Goal: Transaction & Acquisition: Book appointment/travel/reservation

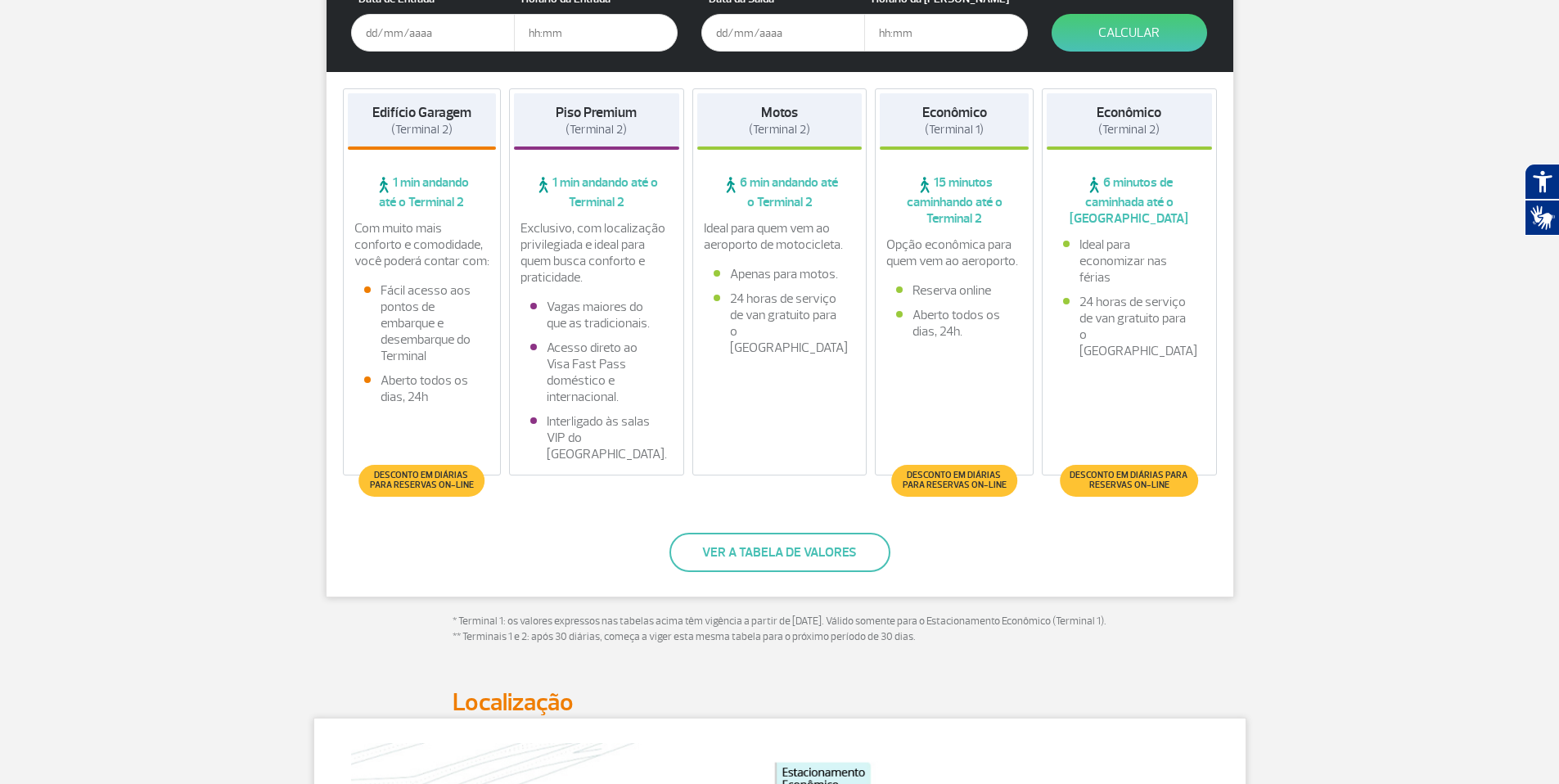
scroll to position [435, 0]
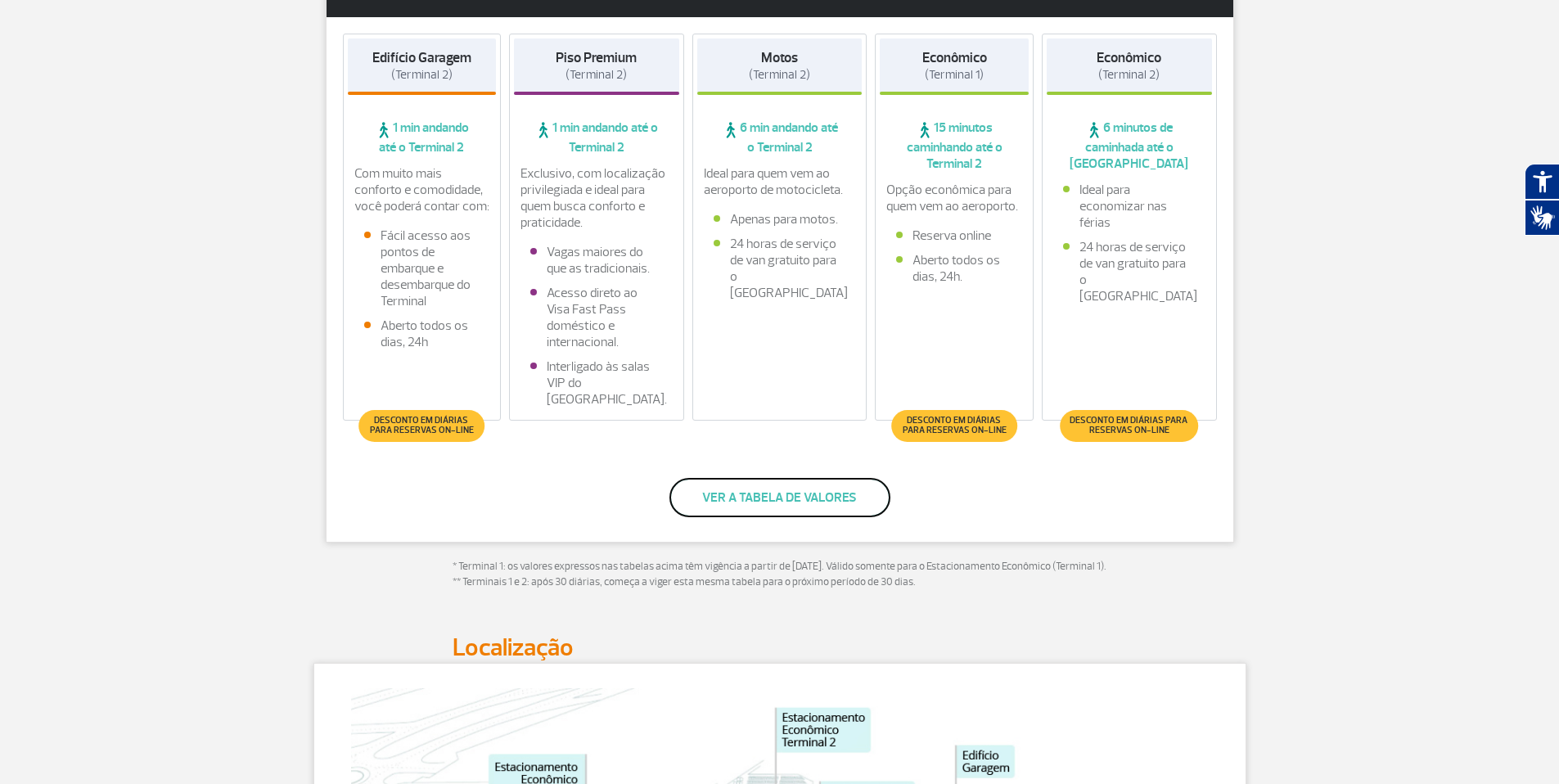
click at [781, 512] on button "Ver a tabela de valores" at bounding box center [780, 497] width 221 height 40
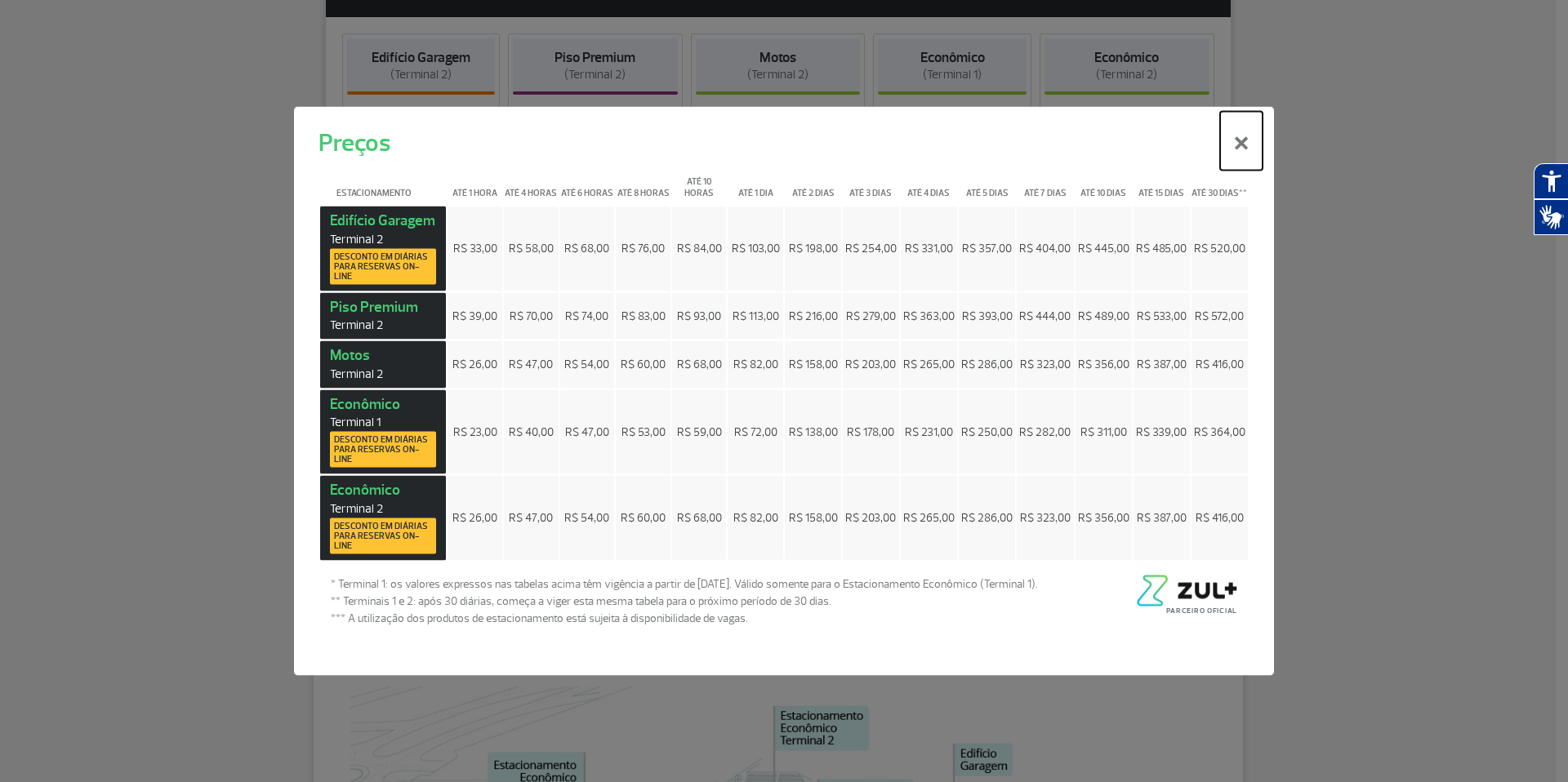
click at [1239, 147] on button "×" at bounding box center [1241, 141] width 42 height 59
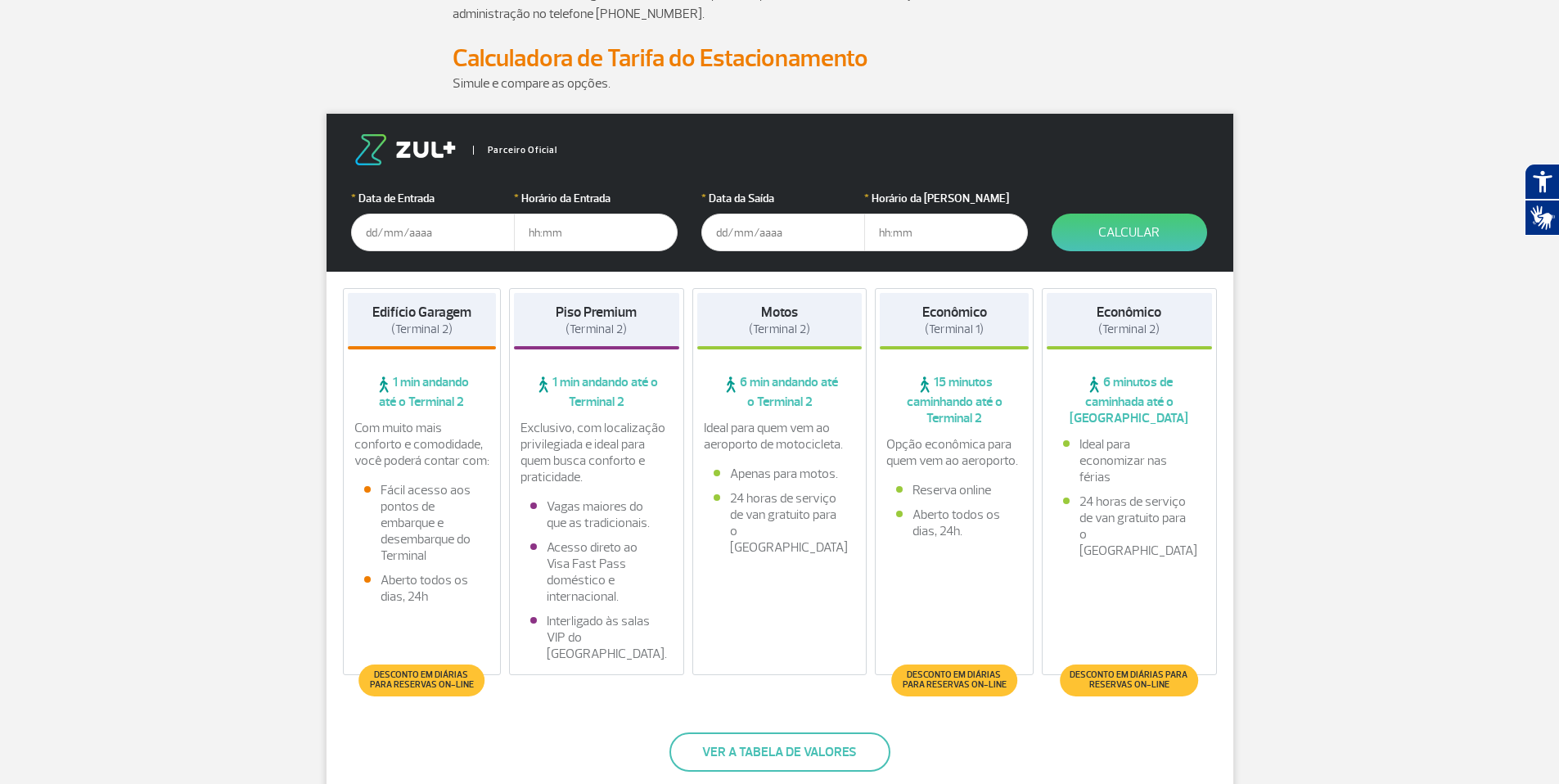
scroll to position [0, 0]
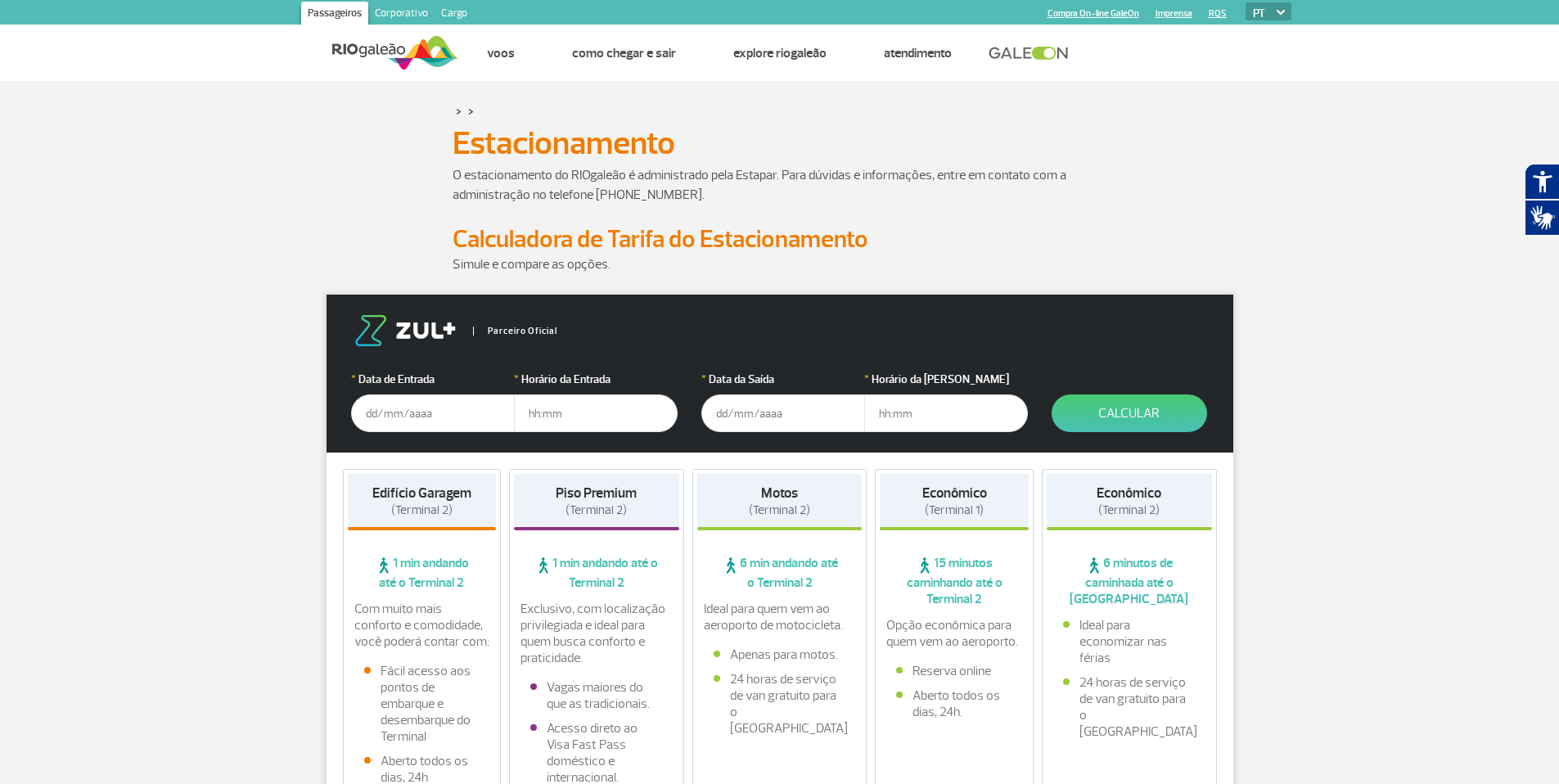
click at [445, 416] on input "text" at bounding box center [433, 413] width 164 height 38
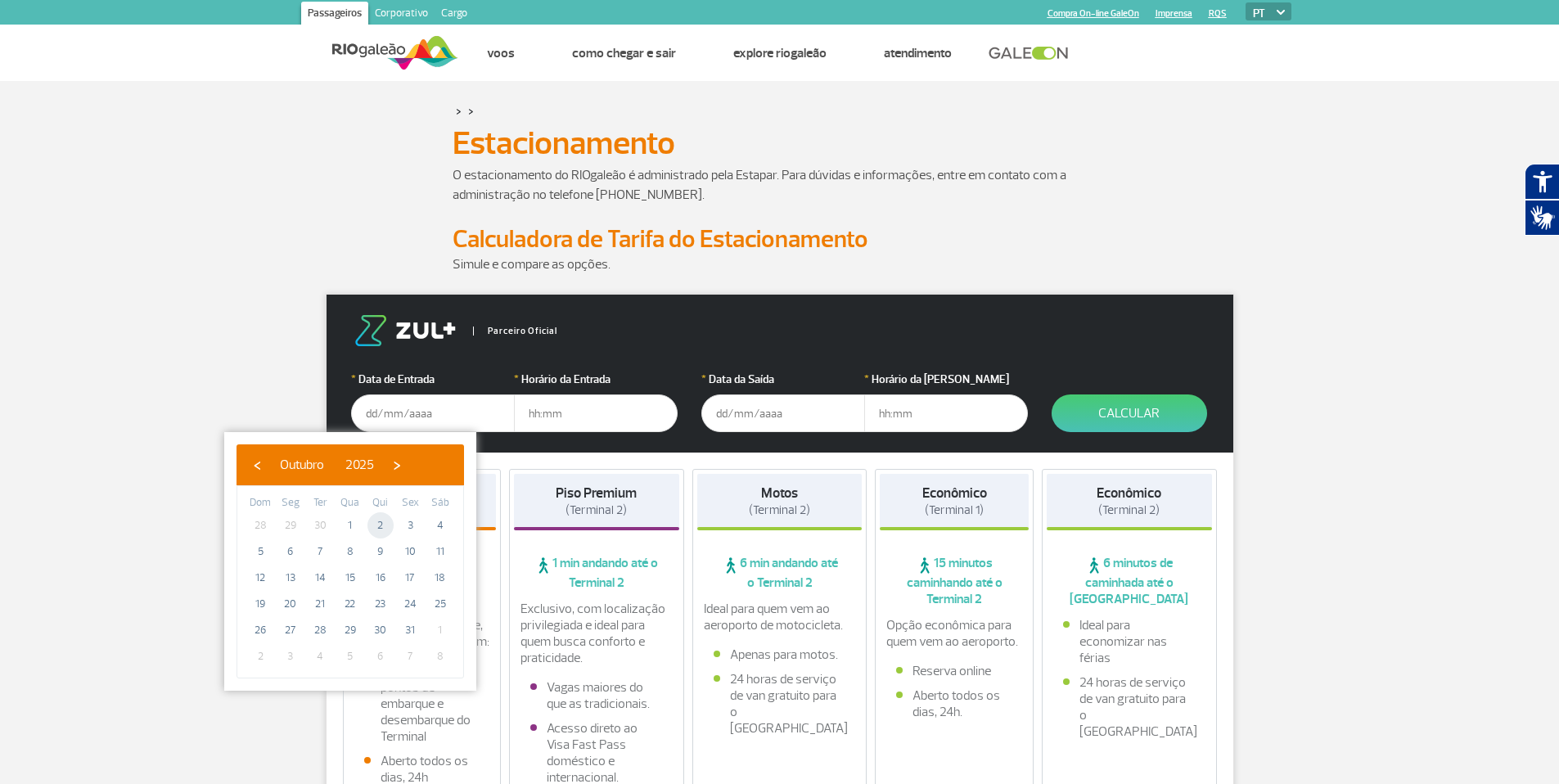
click at [381, 522] on span "2" at bounding box center [380, 525] width 26 height 26
type input "[DATE]"
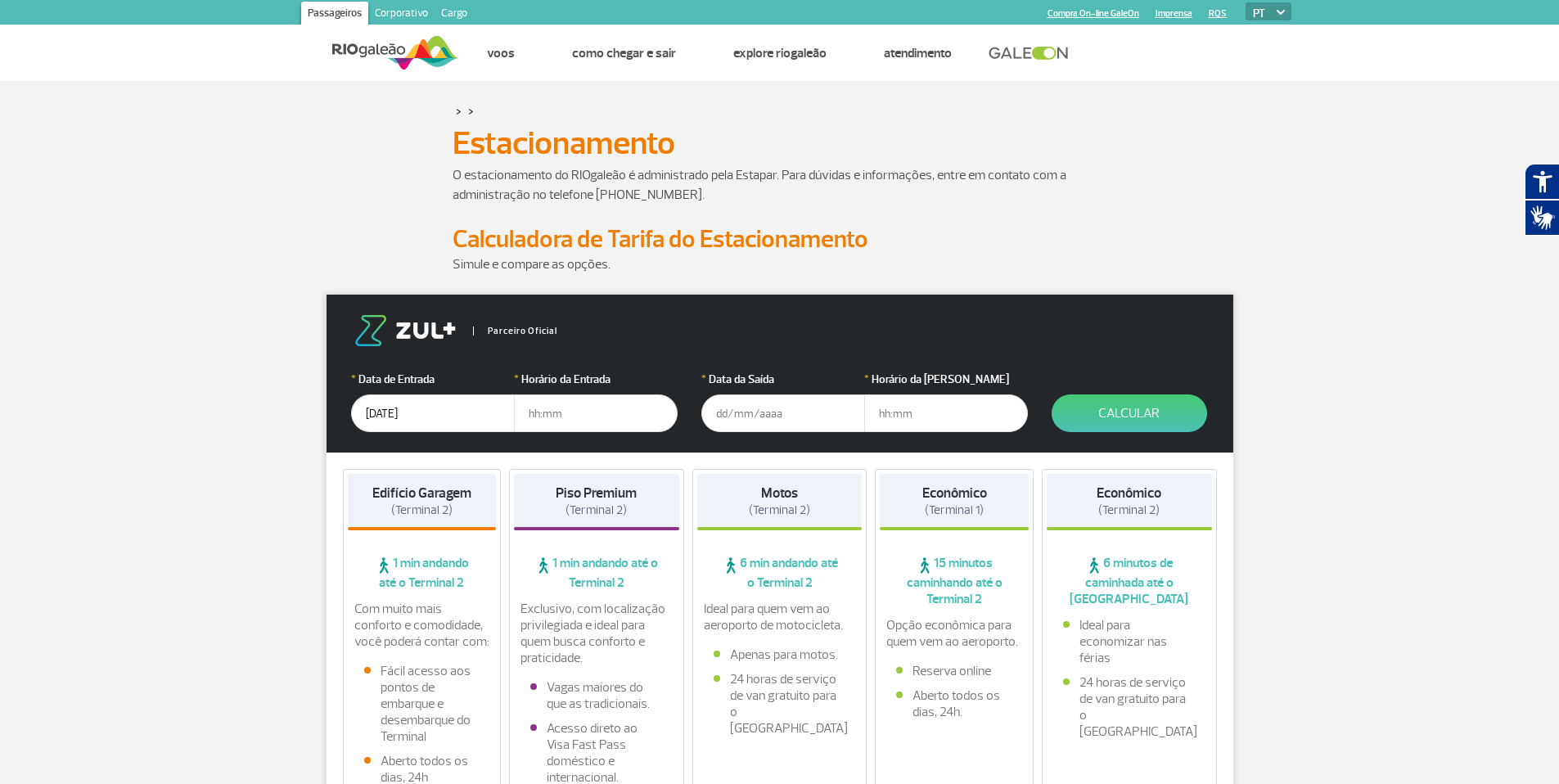
click at [532, 424] on input "text" at bounding box center [596, 413] width 164 height 38
click at [592, 418] on input "text" at bounding box center [596, 413] width 164 height 38
type input "17:30"
click at [756, 414] on input "text" at bounding box center [783, 413] width 164 height 38
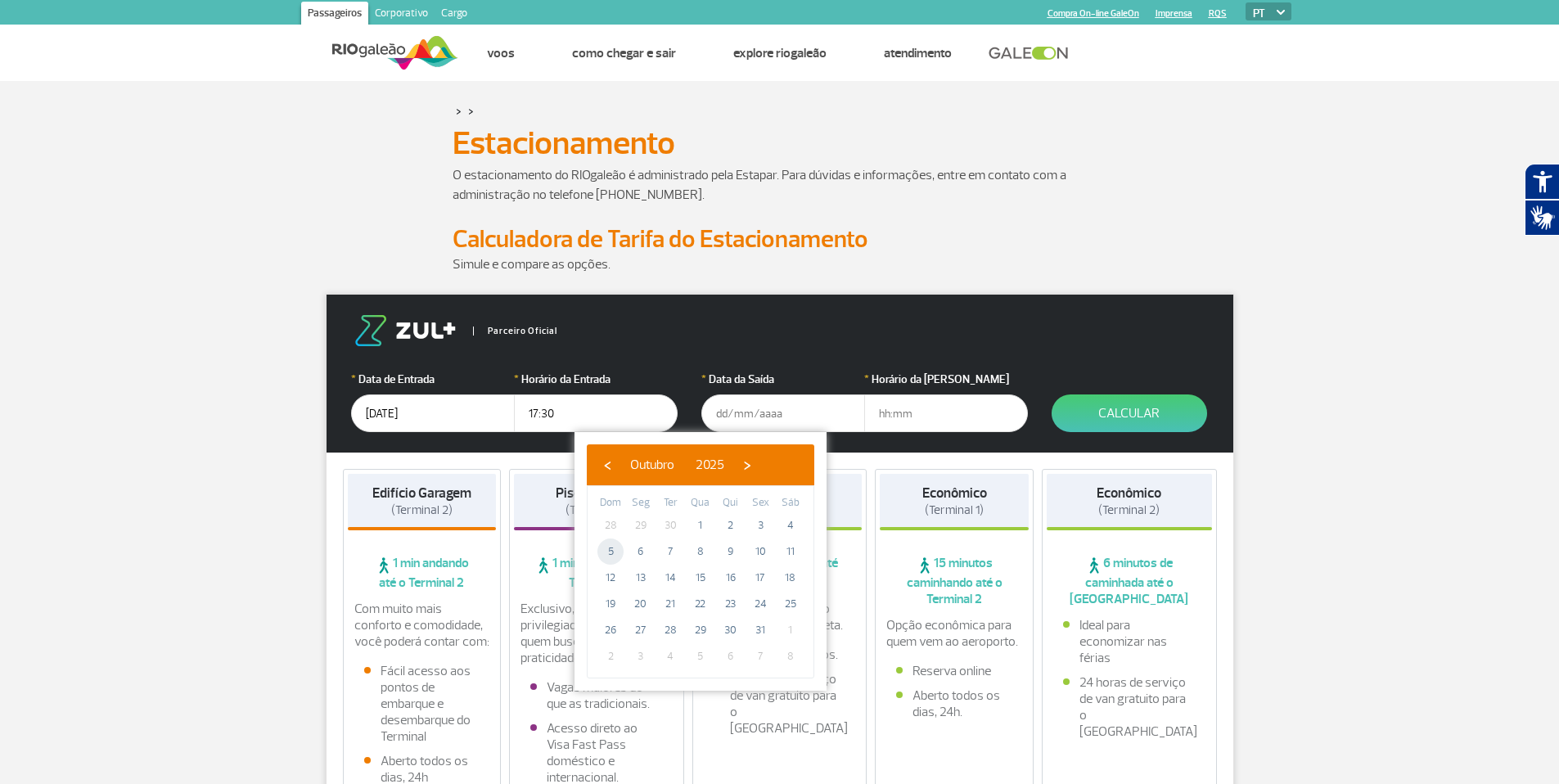
click at [610, 555] on span "5" at bounding box center [610, 551] width 26 height 26
type input "[DATE]"
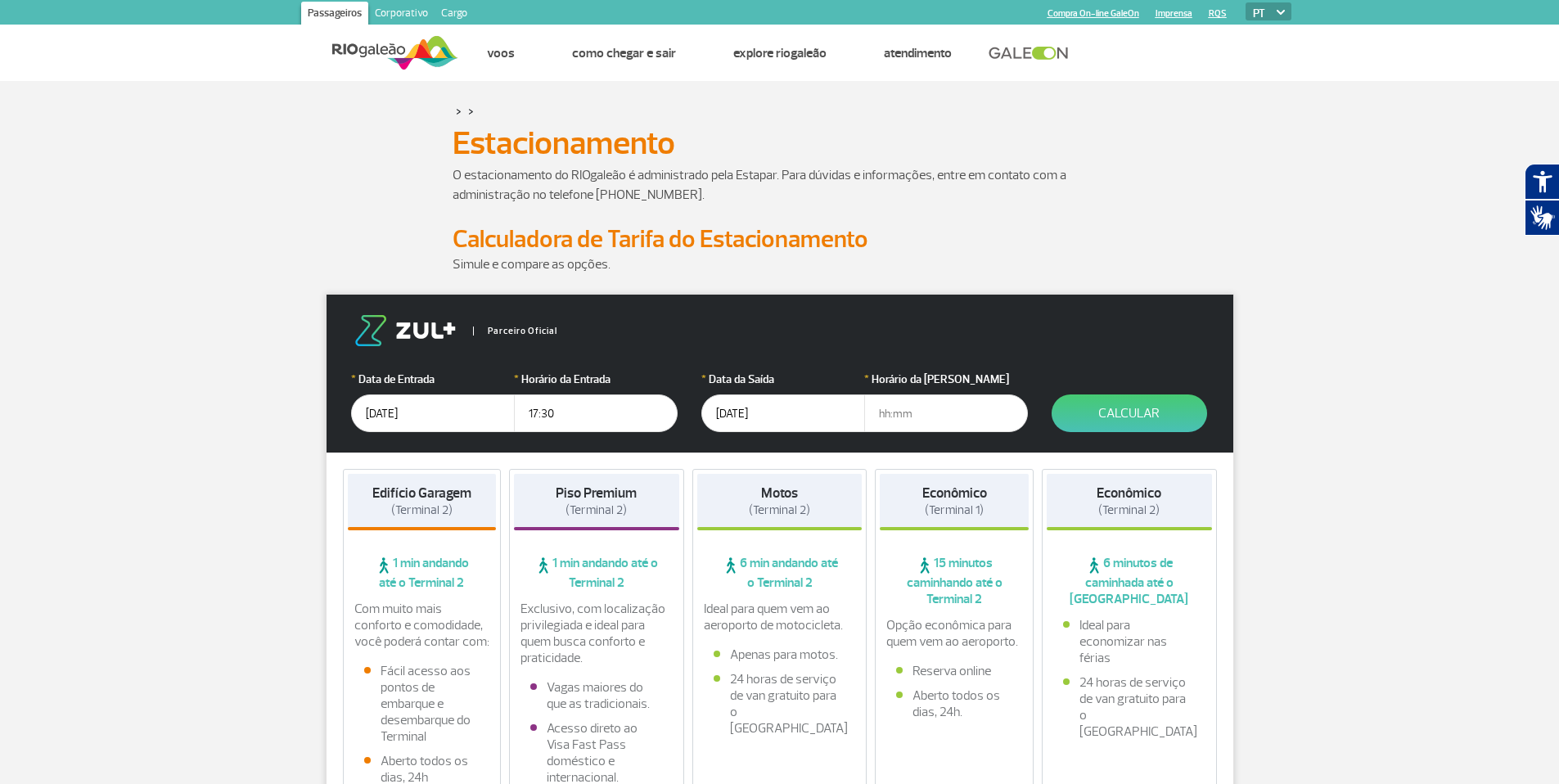
click at [902, 416] on input "text" at bounding box center [946, 413] width 164 height 38
type input "20:00"
click at [1155, 419] on button "Calcular" at bounding box center [1129, 413] width 156 height 38
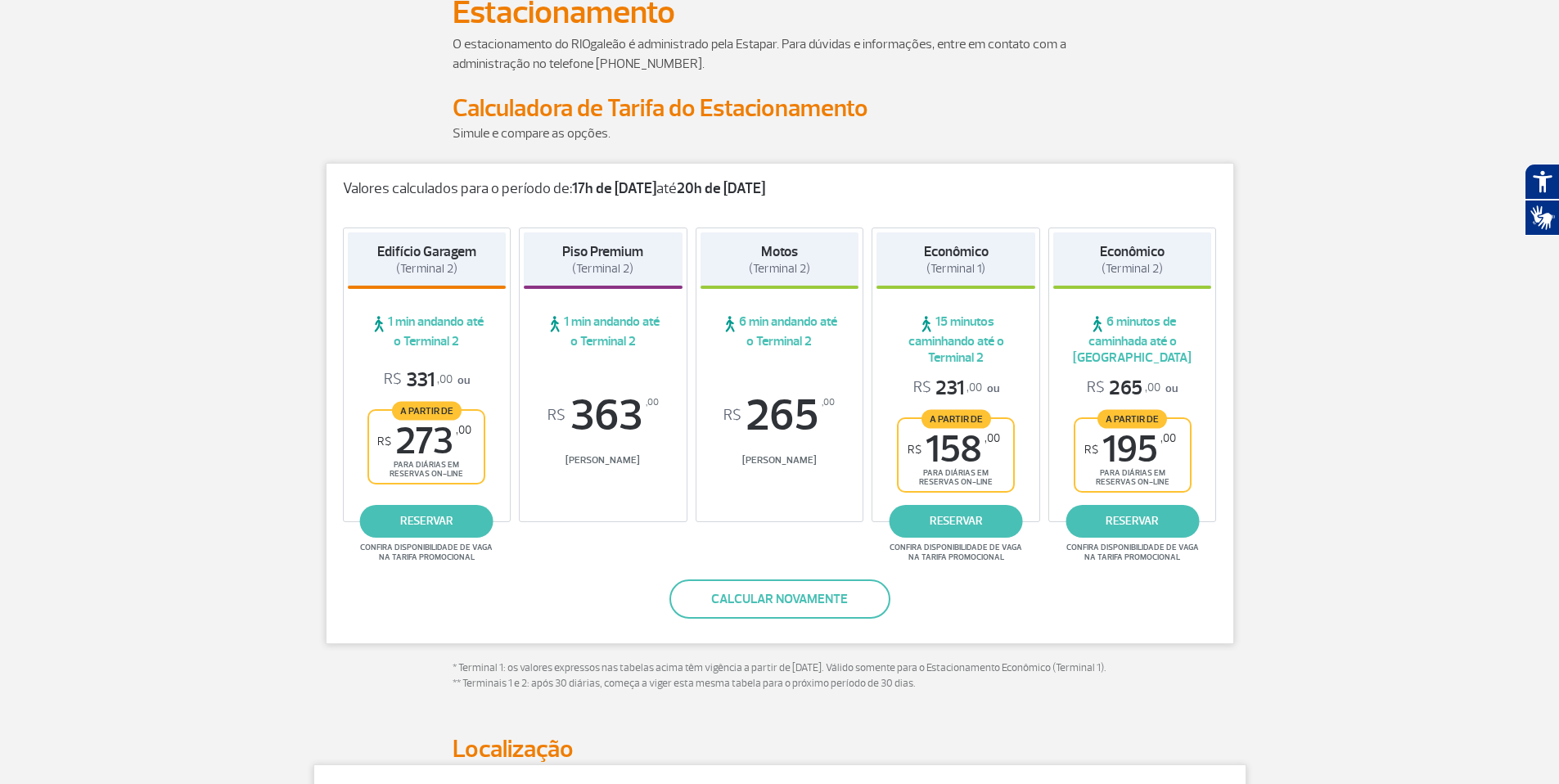
scroll to position [137, 0]
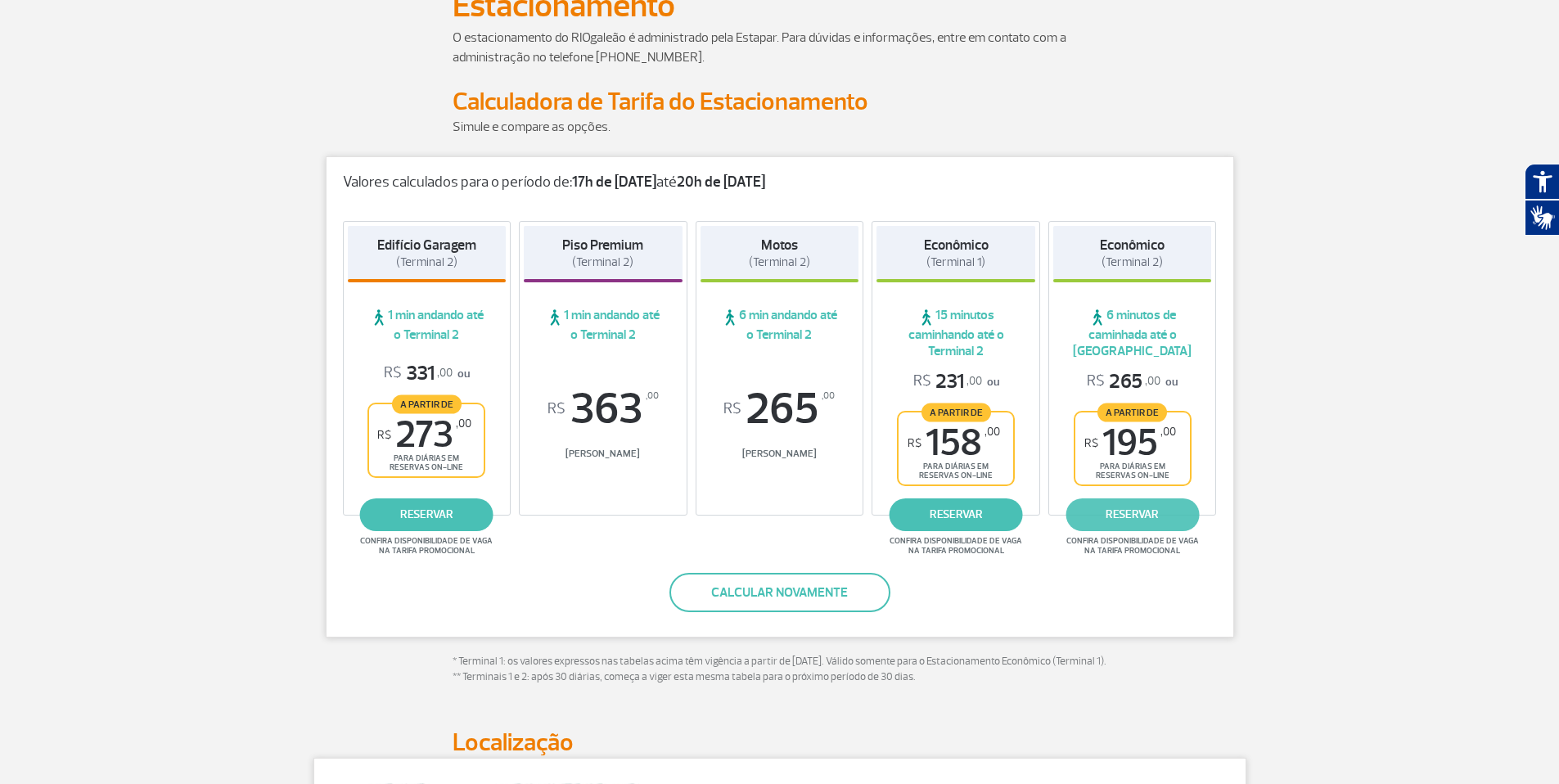
click at [1151, 515] on link "reservar" at bounding box center [1132, 515] width 133 height 33
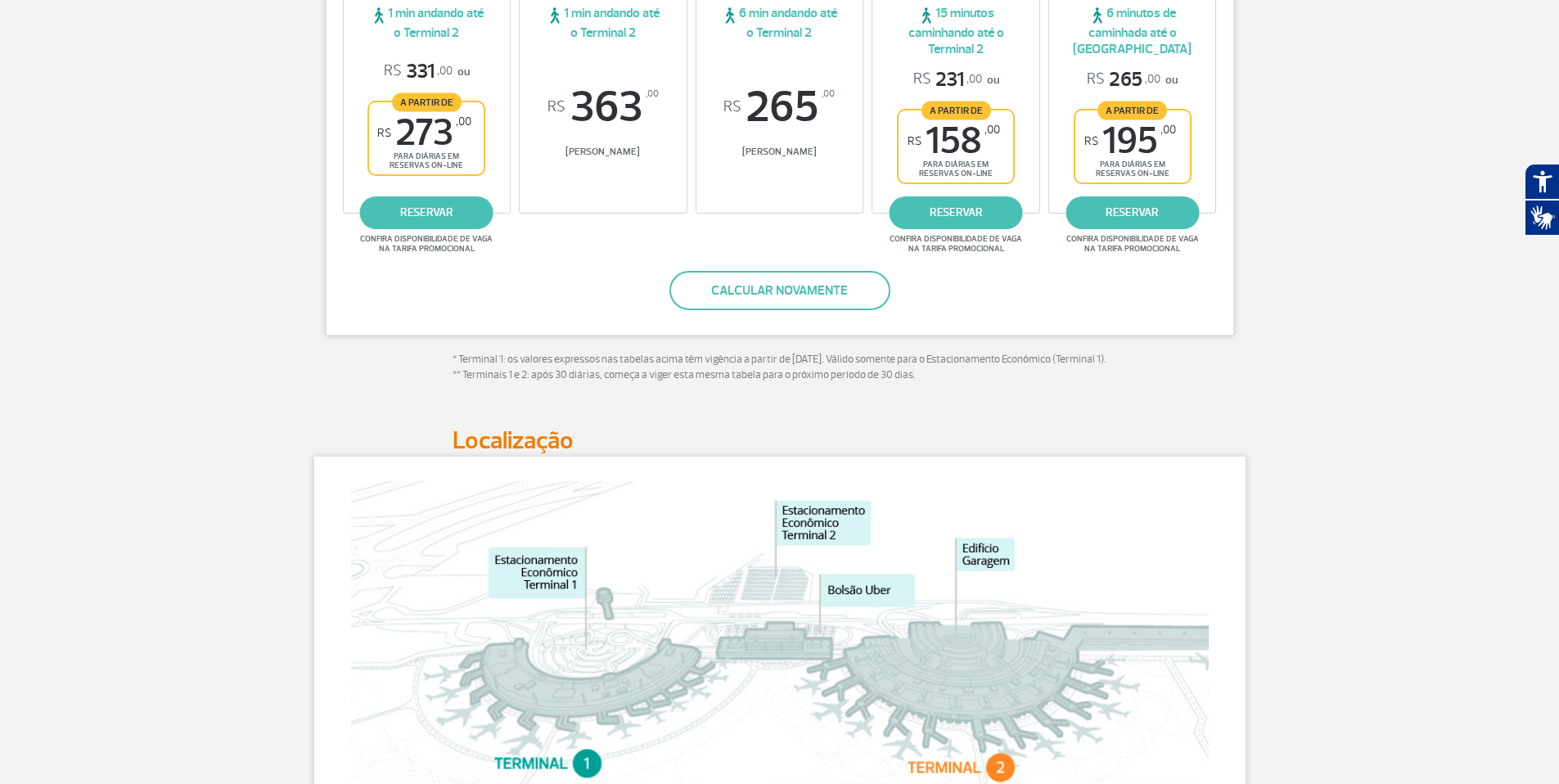
scroll to position [0, 0]
